Goal: Task Accomplishment & Management: Complete application form

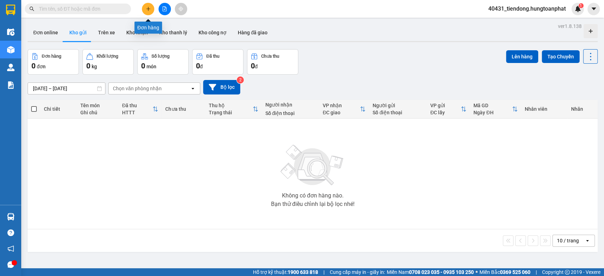
click at [150, 7] on icon "plus" at bounding box center [148, 8] width 5 height 5
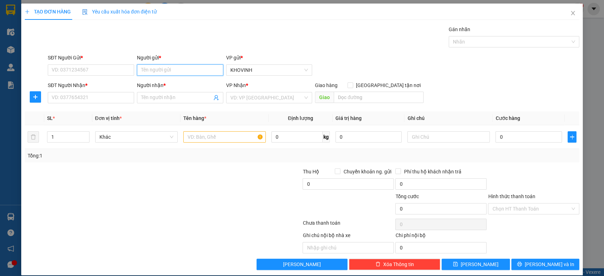
click at [163, 68] on input "Người gửi *" at bounding box center [180, 69] width 86 height 11
type input "a"
type input "A Hiển T"
click at [199, 86] on div "A Hiển Thọ - 0942629768" at bounding box center [177, 84] width 77 height 8
type input "0942629768"
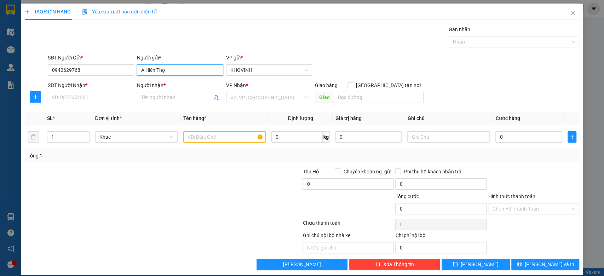
type input "A Hiển Thọ"
click at [181, 103] on div "Người nhận * Tên người nhận" at bounding box center [180, 93] width 86 height 25
click at [182, 95] on input "Người nhận *" at bounding box center [176, 98] width 71 height 8
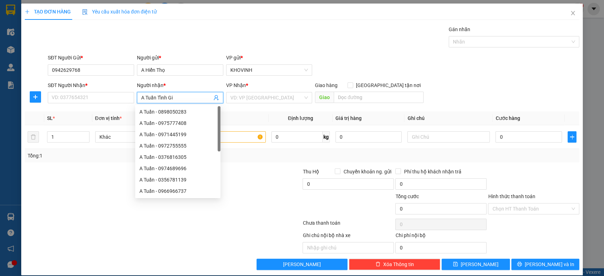
type input "A Tuấn Tĩnh Gia"
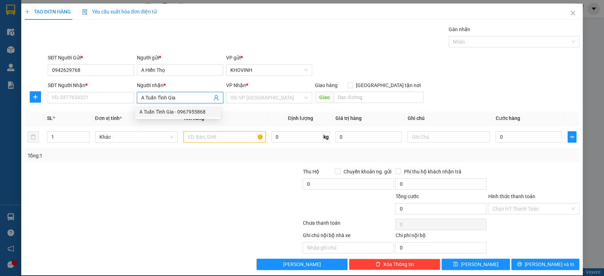
click at [164, 109] on div "A Tuấn Tĩnh Gia - 0967955868" at bounding box center [177, 112] width 77 height 8
type input "0967955868"
type input "Tĩnh Gia [GEOGRAPHIC_DATA]"
type input "A Tuấn Tĩnh Gia"
click at [70, 138] on input "1" at bounding box center [68, 137] width 42 height 11
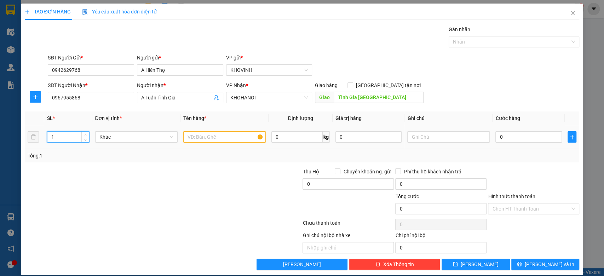
drag, startPoint x: 70, startPoint y: 138, endPoint x: 46, endPoint y: 135, distance: 24.3
click at [46, 135] on td "1" at bounding box center [68, 137] width 48 height 24
type input "31"
click at [443, 137] on input "text" at bounding box center [448, 136] width 82 height 11
type input "30 sữa 110 ml + 1 sữa bột"
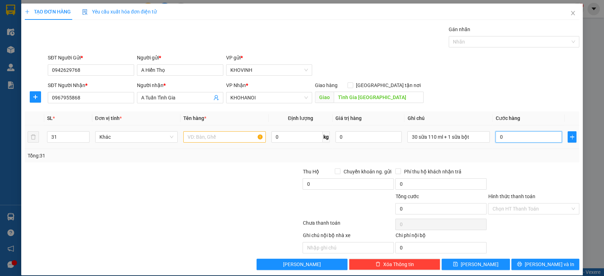
click at [502, 134] on input "0" at bounding box center [529, 136] width 67 height 11
type input "1"
type input "19"
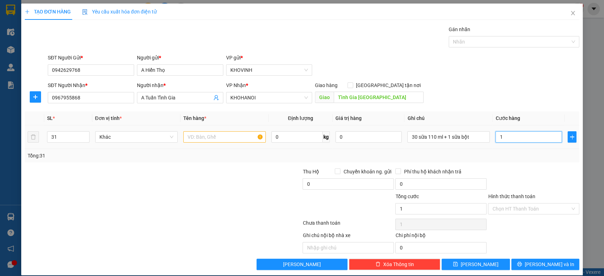
type input "19"
type input "195"
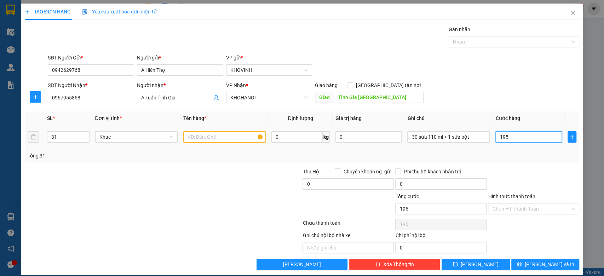
type input "1.950"
type input "19.500"
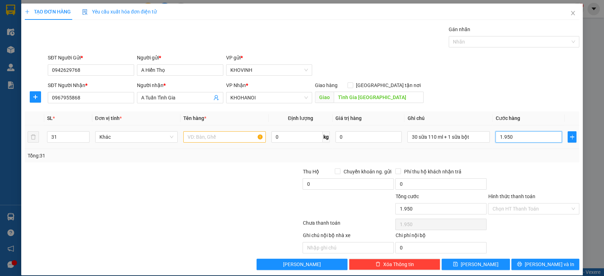
type input "19.500"
type input "195.000"
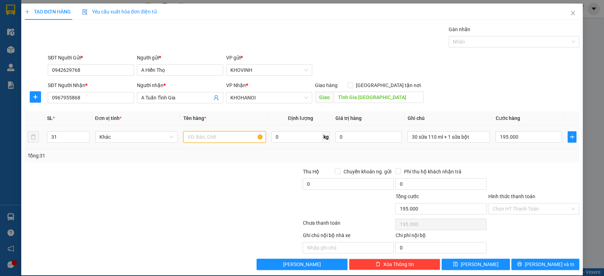
click at [197, 139] on input "text" at bounding box center [224, 136] width 82 height 11
click at [480, 41] on div at bounding box center [511, 42] width 120 height 8
type input "hàng"
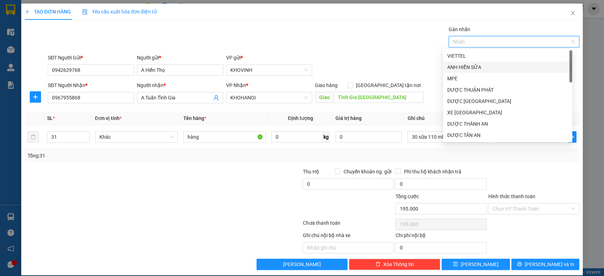
click at [475, 67] on div "ANH HIỂN SỮA" at bounding box center [507, 67] width 121 height 8
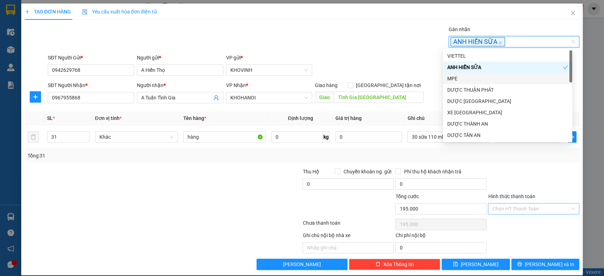
click at [538, 213] on input "Hình thức thanh toán" at bounding box center [531, 209] width 78 height 11
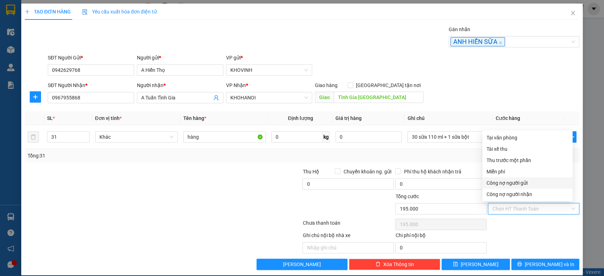
click at [528, 185] on div "Công nợ người gửi" at bounding box center [528, 183] width 82 height 8
type input "0"
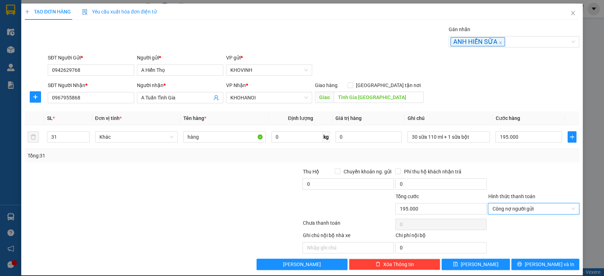
scroll to position [7, 0]
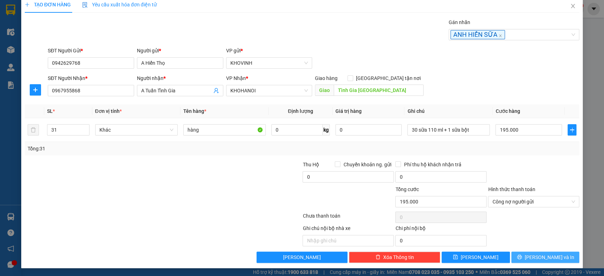
click at [536, 258] on span "[PERSON_NAME] và In" at bounding box center [550, 257] width 50 height 8
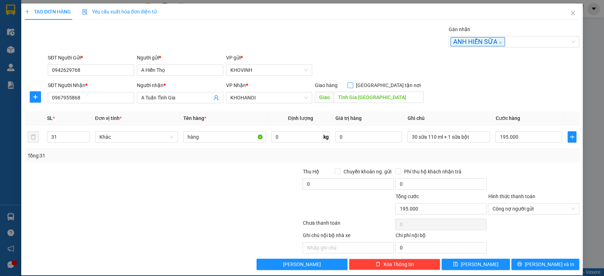
click at [353, 85] on input "[GEOGRAPHIC_DATA] tận nơi" at bounding box center [350, 84] width 5 height 5
checkbox input "true"
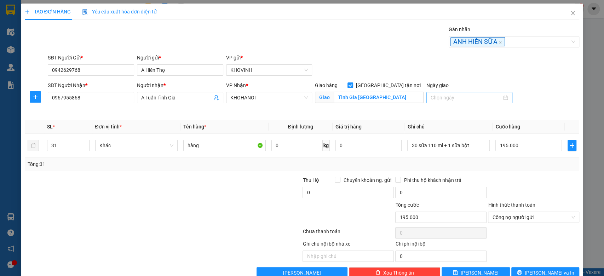
scroll to position [15, 0]
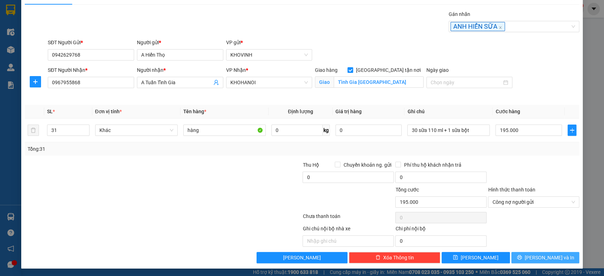
click at [542, 256] on span "[PERSON_NAME] và In" at bounding box center [550, 258] width 50 height 8
click at [549, 262] on button "[PERSON_NAME] và In" at bounding box center [545, 257] width 68 height 11
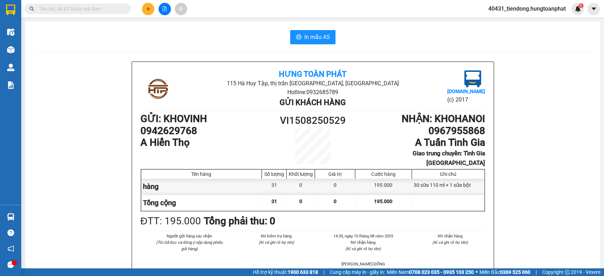
click at [147, 4] on button at bounding box center [148, 9] width 12 height 12
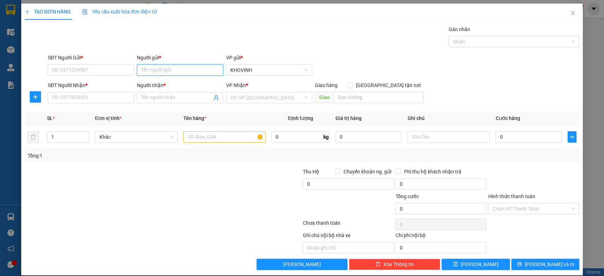
click at [164, 70] on input "Người gửi *" at bounding box center [180, 69] width 86 height 11
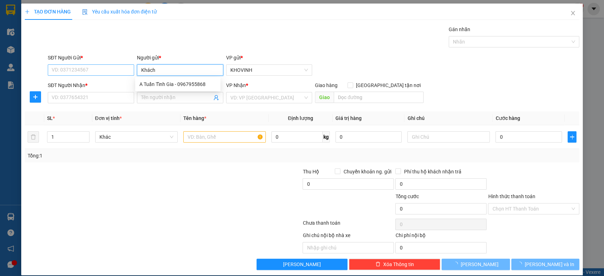
type input "Khách"
click at [70, 73] on input "SĐT Người Gửi *" at bounding box center [91, 69] width 86 height 11
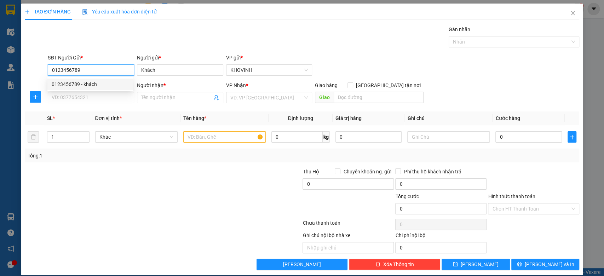
type input "0123456789"
click at [161, 104] on div "Người nhận * Tên người nhận" at bounding box center [180, 93] width 86 height 25
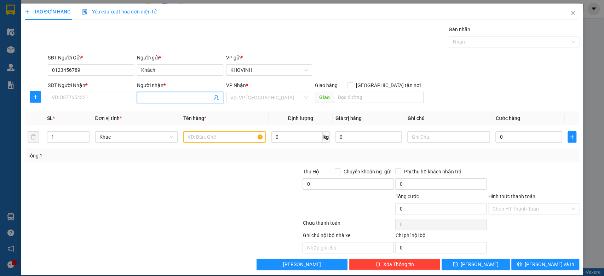
click at [160, 97] on input "Người nhận *" at bounding box center [176, 98] width 71 height 8
type input "Thu Bống"
click at [98, 103] on input "SĐT Người Nhận *" at bounding box center [91, 97] width 86 height 11
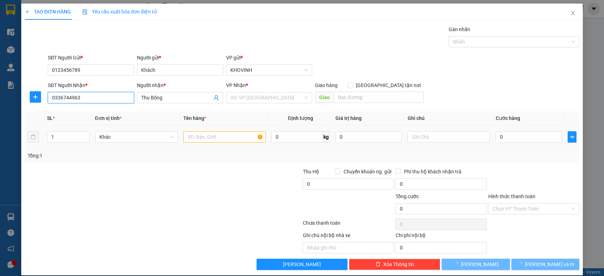
type input "0336744963"
click at [232, 135] on input "text" at bounding box center [224, 136] width 82 height 11
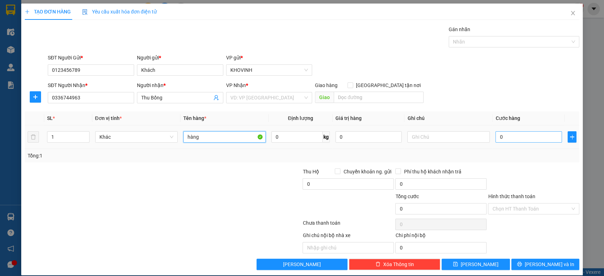
type input "hàng"
click at [521, 133] on input "0" at bounding box center [529, 136] width 67 height 11
type input "4"
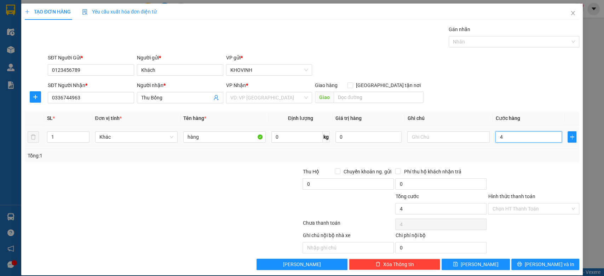
type input "40"
type input "400"
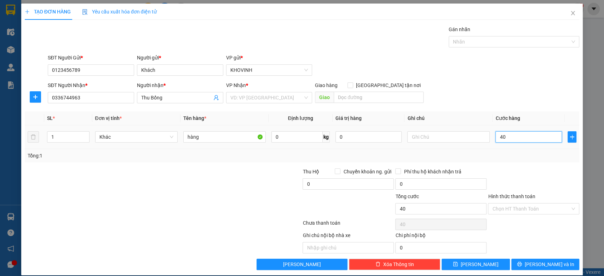
type input "400"
type input "4.000"
type input "40.000"
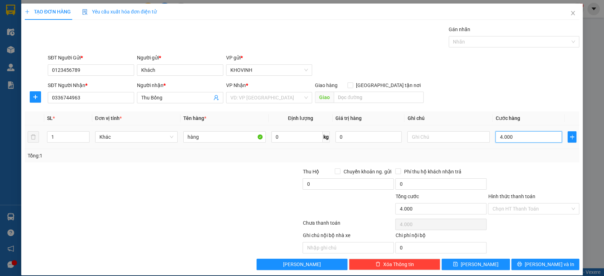
type input "40.000"
click at [274, 99] on input "search" at bounding box center [266, 97] width 73 height 11
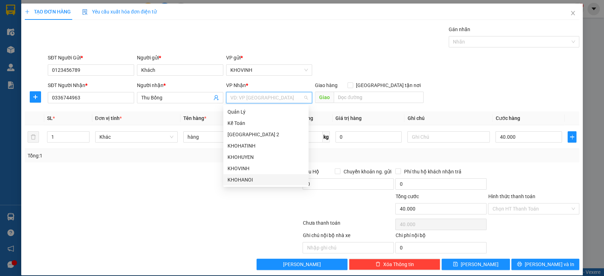
click at [241, 176] on div "KHOHANOI" at bounding box center [266, 180] width 77 height 8
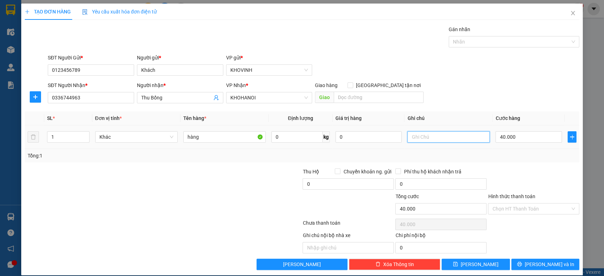
click at [408, 138] on input "text" at bounding box center [448, 136] width 82 height 11
type input "cước đến [GEOGRAPHIC_DATA]"
click at [522, 263] on icon "printer" at bounding box center [519, 264] width 5 height 5
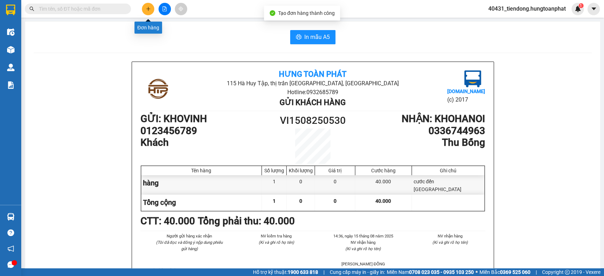
click at [147, 10] on icon "plus" at bounding box center [148, 8] width 5 height 5
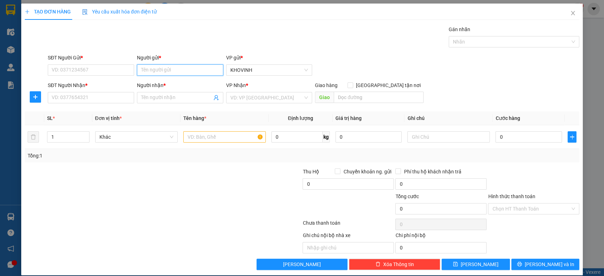
click at [150, 71] on input "Người gửi *" at bounding box center [180, 69] width 86 height 11
type input "DP Thiên Nga"
click at [127, 69] on input "SĐT Người Gửi *" at bounding box center [91, 69] width 86 height 11
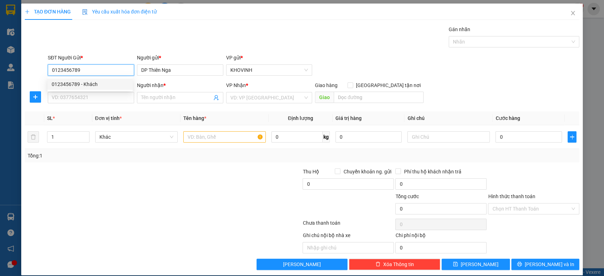
type input "0123456789"
click at [161, 186] on div at bounding box center [116, 180] width 185 height 25
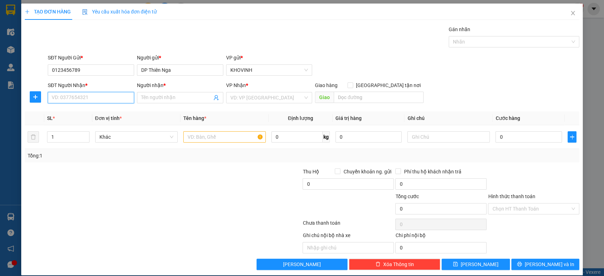
click at [93, 101] on input "SĐT Người Nhận *" at bounding box center [91, 97] width 86 height 11
type input "0988989669"
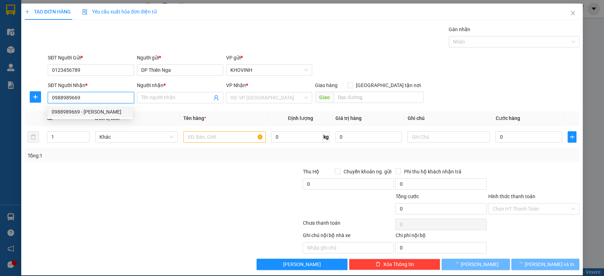
click at [113, 110] on div "0988989669 - [PERSON_NAME]" at bounding box center [90, 112] width 77 height 8
type input "C Huyền"
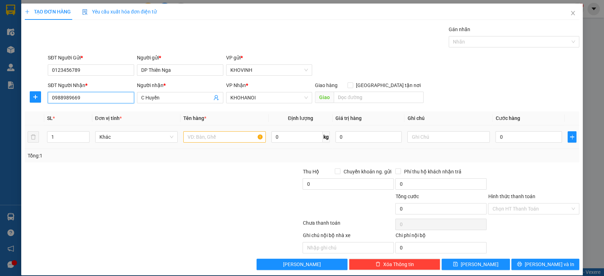
type input "0988989669"
click at [195, 138] on input "text" at bounding box center [224, 136] width 82 height 11
type input "hàng"
click at [499, 134] on input "0" at bounding box center [529, 136] width 67 height 11
type input "3"
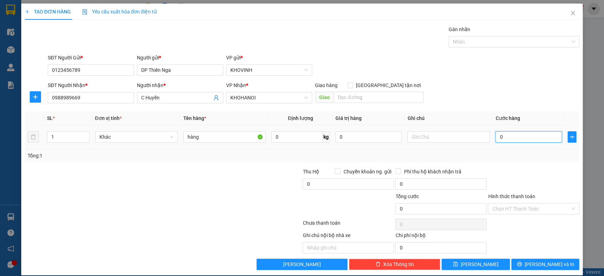
type input "3"
type input "30"
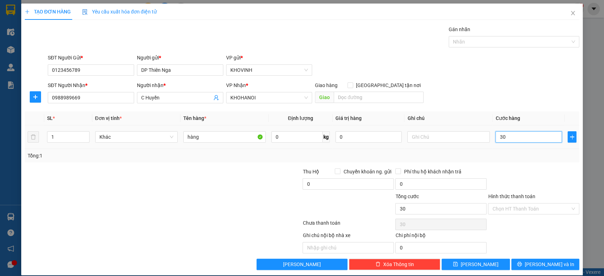
type input "300"
type input "3.000"
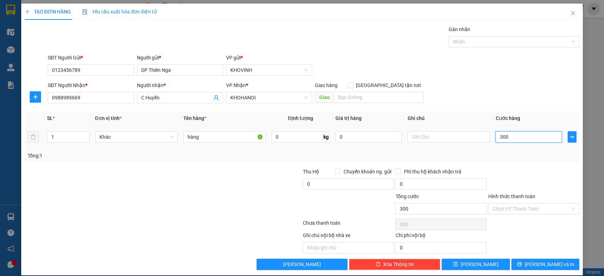
type input "3.000"
type input "30.000"
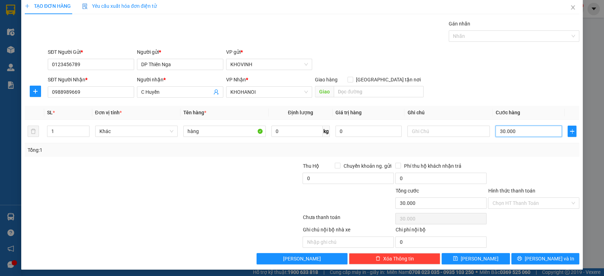
scroll to position [7, 0]
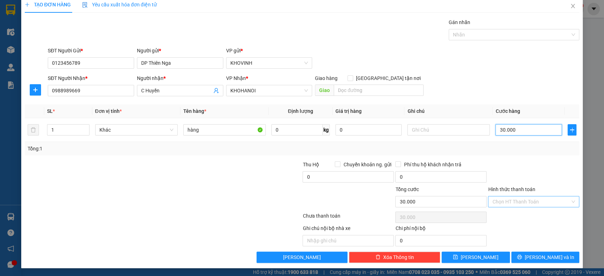
type input "30.000"
click at [512, 199] on input "Hình thức thanh toán" at bounding box center [531, 201] width 78 height 11
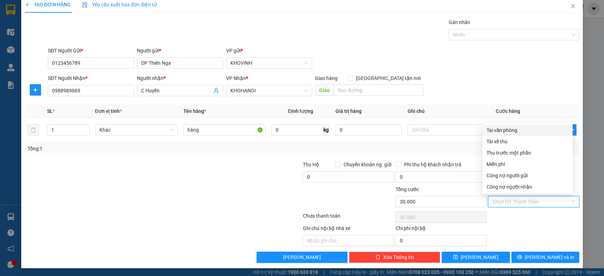
click at [494, 129] on div "Tại văn phòng" at bounding box center [528, 130] width 82 height 8
type input "0"
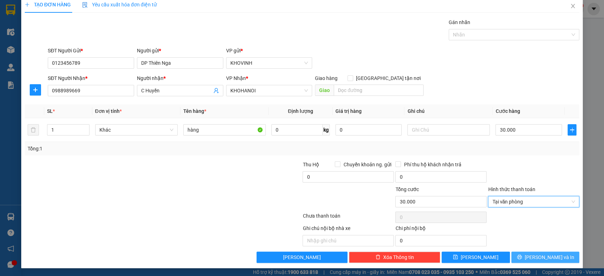
click at [548, 256] on span "[PERSON_NAME] và In" at bounding box center [550, 257] width 50 height 8
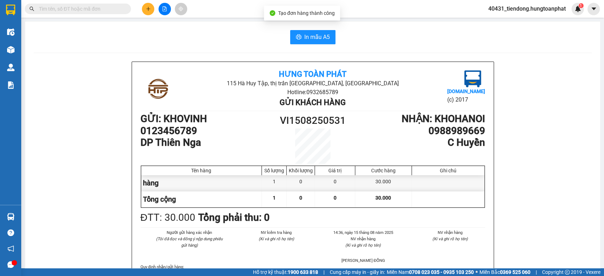
click at [146, 10] on icon "plus" at bounding box center [148, 8] width 5 height 5
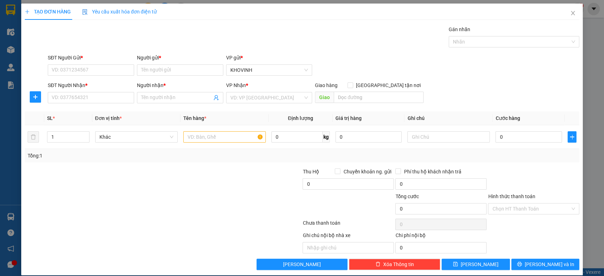
click at [145, 10] on span "Yêu cầu xuất hóa đơn điện tử" at bounding box center [119, 12] width 75 height 6
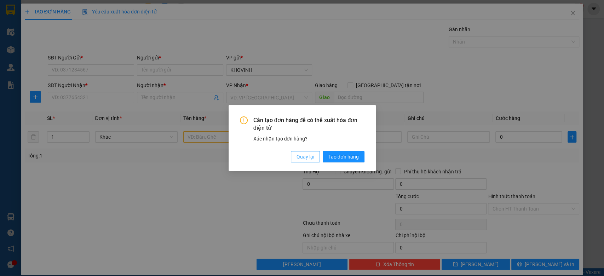
click at [303, 155] on span "Quay lại" at bounding box center [306, 157] width 18 height 8
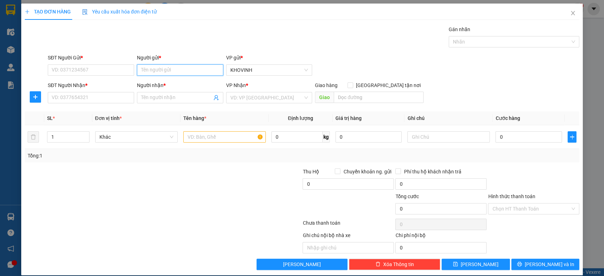
click at [190, 68] on input "Người gửi *" at bounding box center [180, 69] width 86 height 11
type input "Khách"
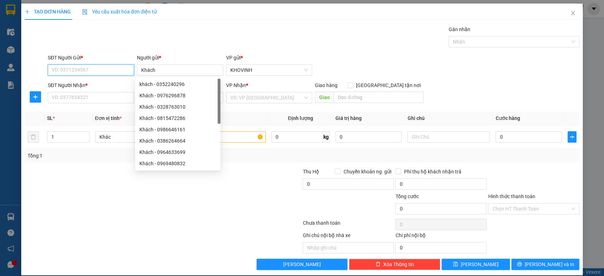
click at [102, 74] on input "SĐT Người Gửi *" at bounding box center [91, 69] width 86 height 11
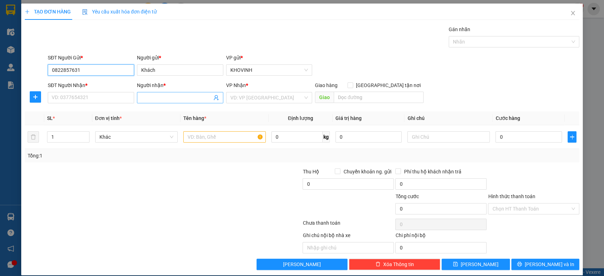
type input "0822857631"
click at [151, 99] on input "Người nhận *" at bounding box center [176, 98] width 71 height 8
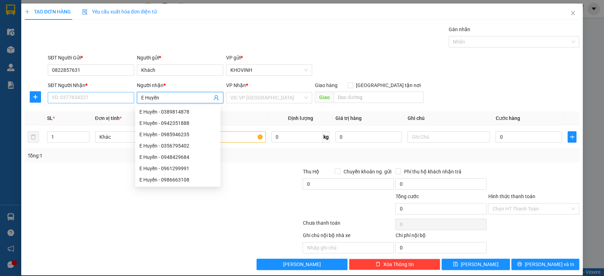
type input "E Huyền"
click at [64, 98] on input "SĐT Người Nhận *" at bounding box center [91, 97] width 86 height 11
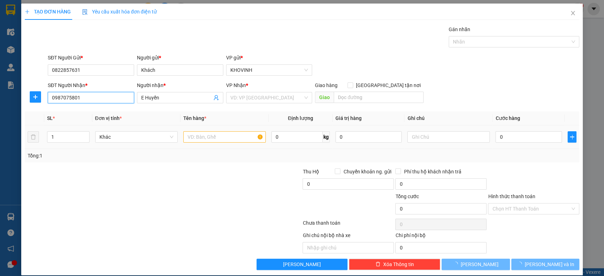
type input "0987075801"
click at [199, 139] on input "text" at bounding box center [224, 136] width 82 height 11
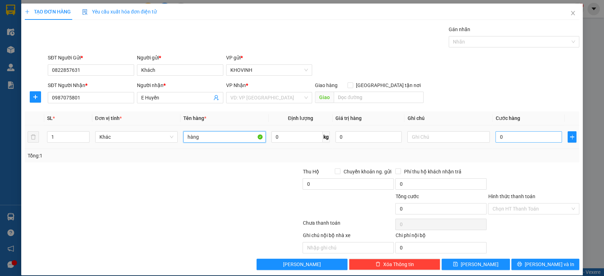
type input "hàng"
click at [511, 140] on input "0" at bounding box center [529, 136] width 67 height 11
type input "5"
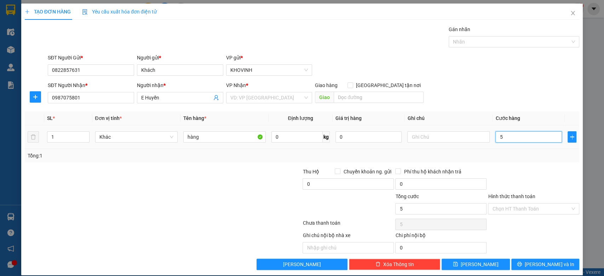
type input "50"
type input "500"
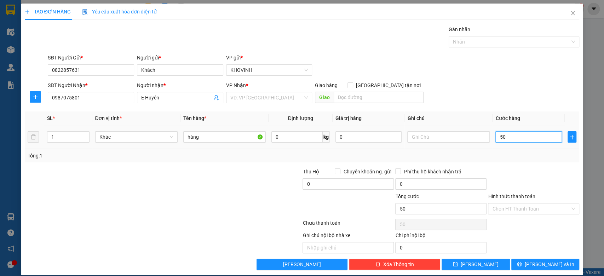
type input "500"
type input "5.000"
type input "50.000"
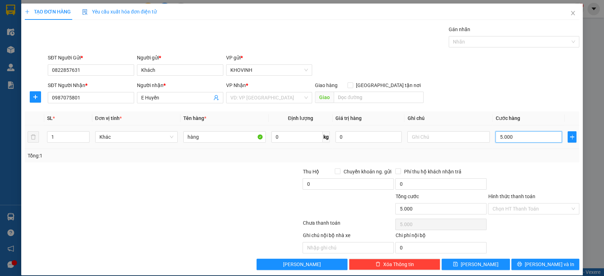
type input "50.000"
click at [286, 99] on input "search" at bounding box center [266, 97] width 73 height 11
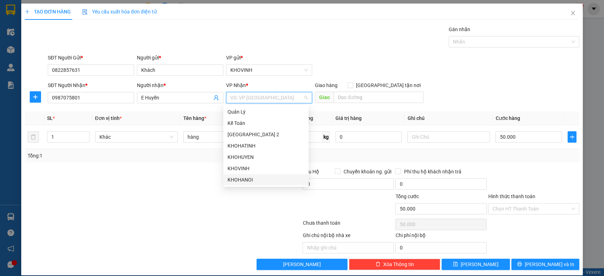
click at [265, 179] on div "KHOHANOI" at bounding box center [266, 180] width 77 height 8
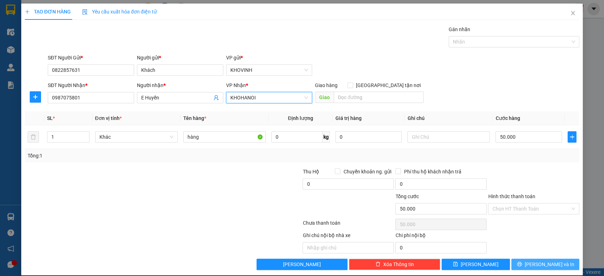
click at [524, 265] on button "[PERSON_NAME] và In" at bounding box center [545, 264] width 68 height 11
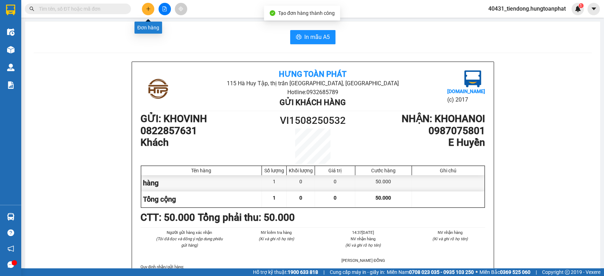
click at [147, 9] on icon "plus" at bounding box center [148, 8] width 5 height 5
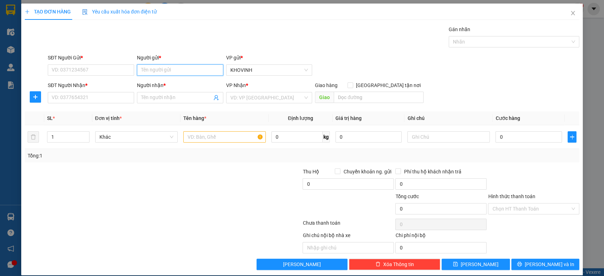
click at [165, 71] on input "Người gửi *" at bounding box center [180, 69] width 86 height 11
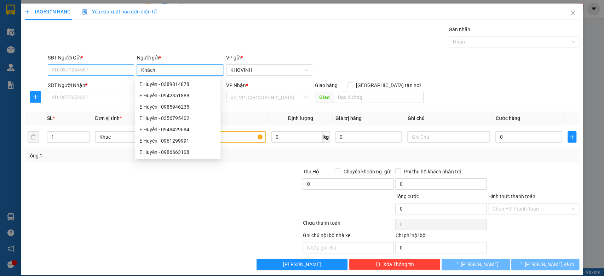
type input "Khách"
click at [89, 69] on input "SĐT Người Gửi *" at bounding box center [91, 69] width 86 height 11
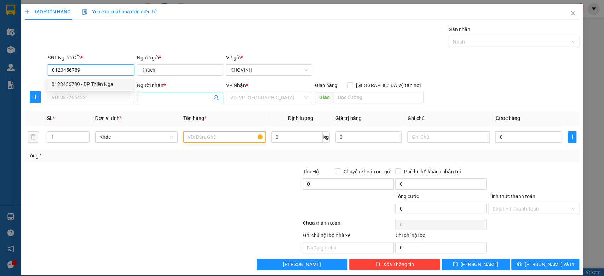
type input "0123456789"
click at [154, 101] on input "Người nhận *" at bounding box center [176, 98] width 71 height 8
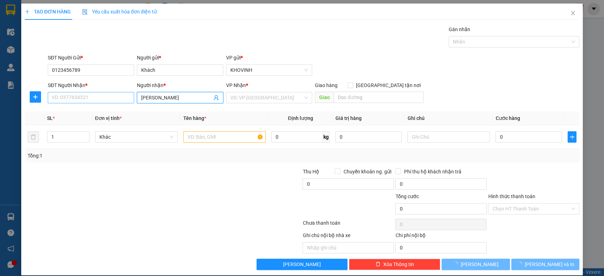
type input "[PERSON_NAME]"
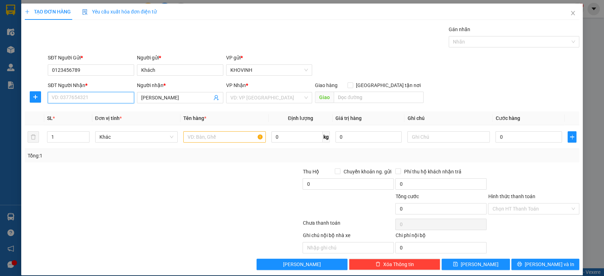
click at [70, 101] on input "SĐT Người Nhận *" at bounding box center [91, 97] width 86 height 11
type input "0979123259"
click at [198, 142] on input "text" at bounding box center [224, 136] width 82 height 11
type input "hàng"
click at [268, 96] on input "search" at bounding box center [266, 97] width 73 height 11
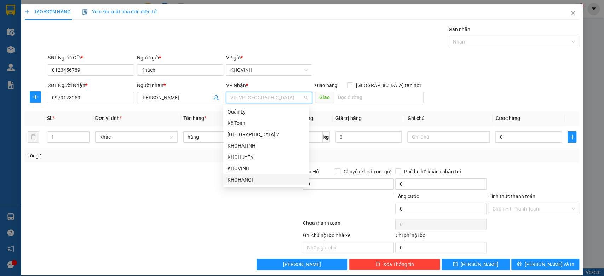
click at [253, 178] on div "KHOHANOI" at bounding box center [266, 180] width 77 height 8
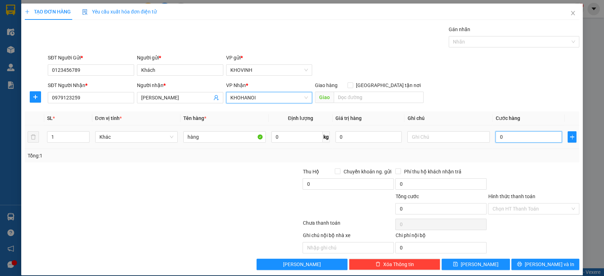
click at [498, 138] on input "0" at bounding box center [529, 136] width 67 height 11
type input "5"
type input "50"
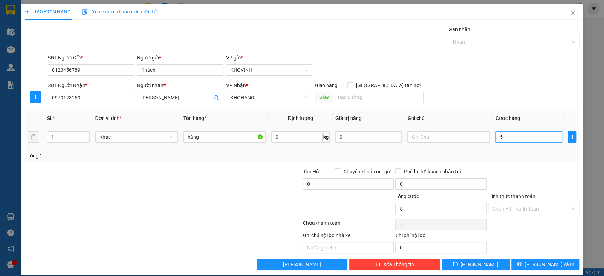
type input "50"
type input "500"
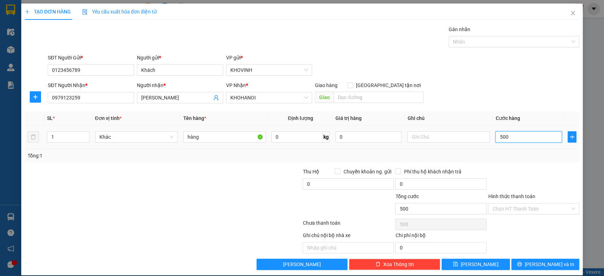
type input "5.000"
type input "50.000"
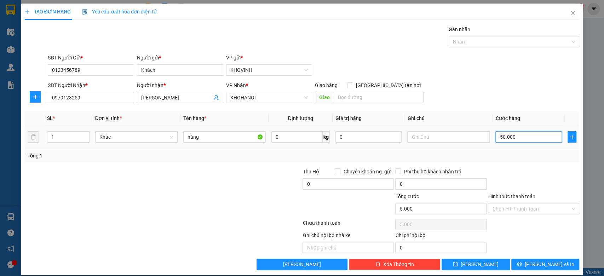
type input "50.000"
click at [522, 262] on icon "printer" at bounding box center [519, 264] width 5 height 5
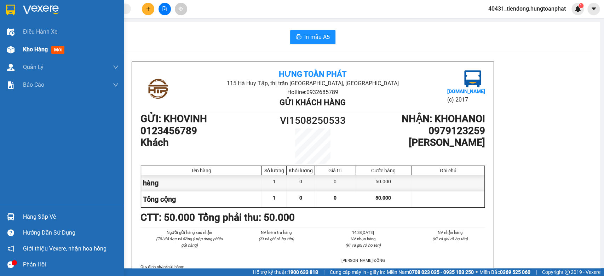
click at [35, 54] on div "Kho hàng mới" at bounding box center [71, 50] width 96 height 18
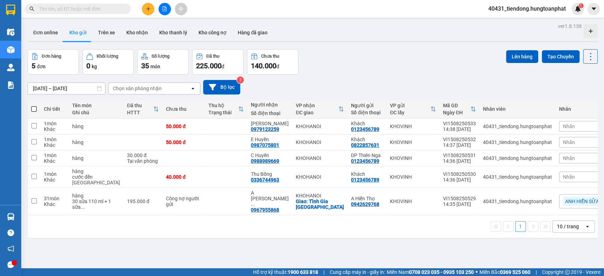
click at [35, 107] on span at bounding box center [34, 109] width 6 height 6
click at [34, 105] on input "checkbox" at bounding box center [34, 105] width 0 height 0
checkbox input "true"
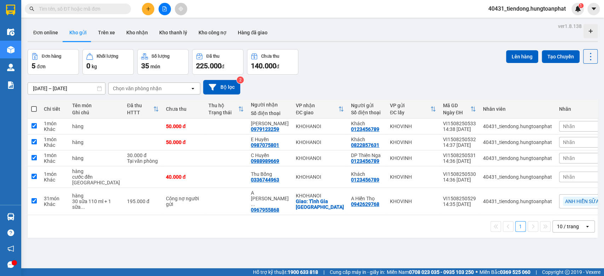
checkbox input "true"
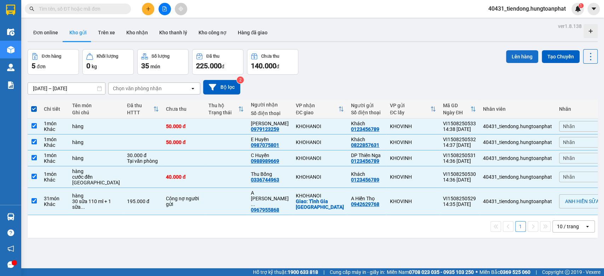
click at [518, 62] on button "Lên hàng" at bounding box center [522, 56] width 32 height 13
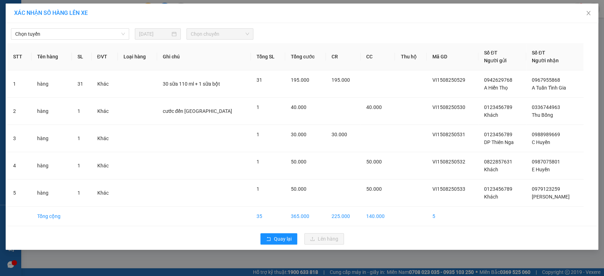
click at [86, 41] on div "Chọn tuyến [DATE] Chọn chuyến STT Tên hàng SL ĐVT Loại hàng Ghi chú Tổng SL Tổn…" at bounding box center [302, 136] width 593 height 227
click at [86, 38] on span "Chọn tuyến" at bounding box center [70, 34] width 110 height 11
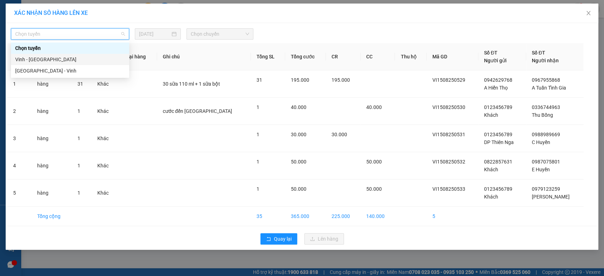
click at [38, 62] on div "Vinh - [GEOGRAPHIC_DATA]" at bounding box center [70, 60] width 110 height 8
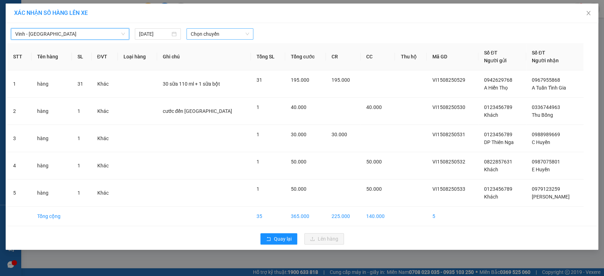
click at [205, 34] on span "Chọn chuyến" at bounding box center [220, 34] width 58 height 11
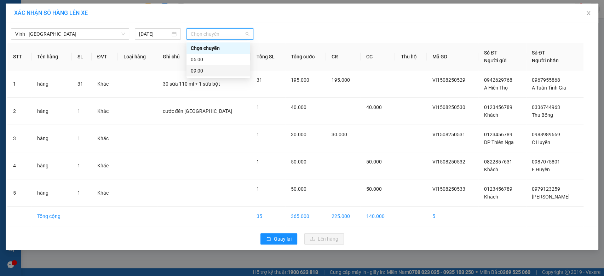
click at [213, 73] on div "09:00" at bounding box center [218, 71] width 55 height 8
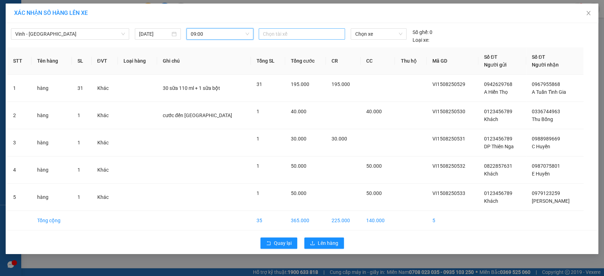
click at [288, 35] on div at bounding box center [301, 34] width 83 height 8
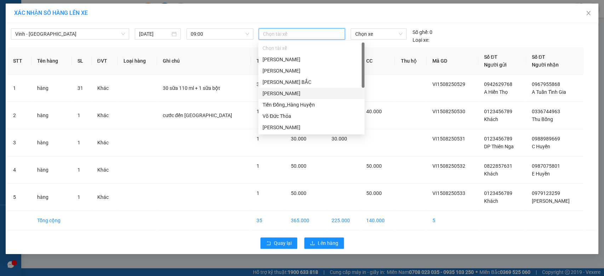
click at [302, 92] on div "[PERSON_NAME]" at bounding box center [312, 94] width 98 height 8
click at [380, 32] on span "Chọn xe" at bounding box center [378, 34] width 47 height 11
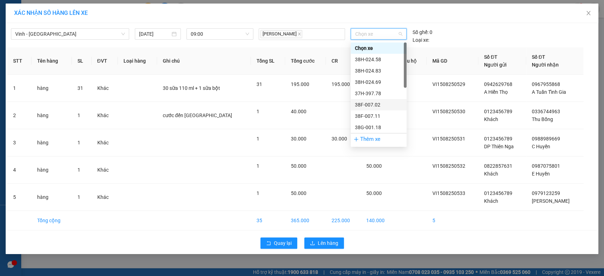
click at [377, 104] on div "38F-007.02" at bounding box center [378, 105] width 47 height 8
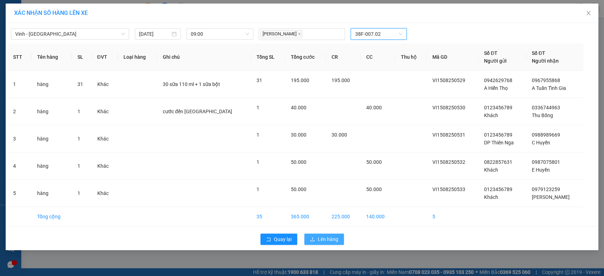
click at [321, 241] on span "Lên hàng" at bounding box center [328, 239] width 21 height 8
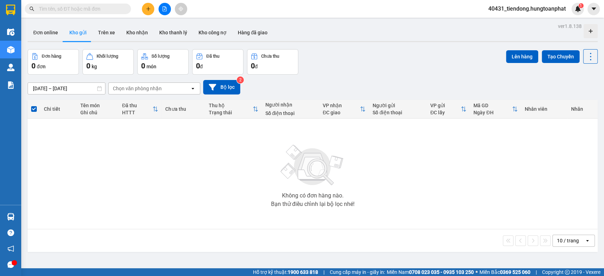
click at [85, 8] on input "text" at bounding box center [81, 9] width 84 height 8
type input "0984"
